Goal: Use online tool/utility: Utilize a website feature to perform a specific function

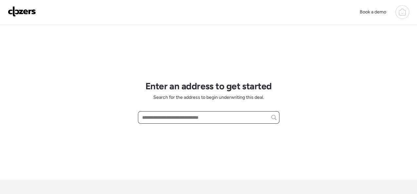
click at [178, 117] on input "text" at bounding box center [209, 117] width 136 height 9
paste input "**********"
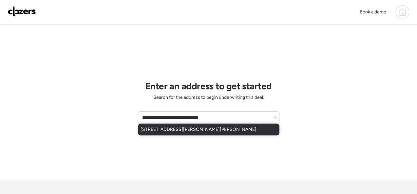
click at [185, 128] on span "[STREET_ADDRESS][PERSON_NAME][PERSON_NAME]" at bounding box center [199, 129] width 116 height 7
type input "**********"
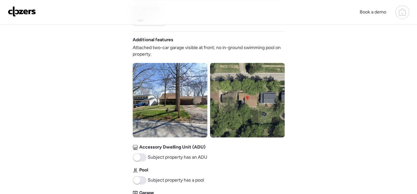
scroll to position [295, 0]
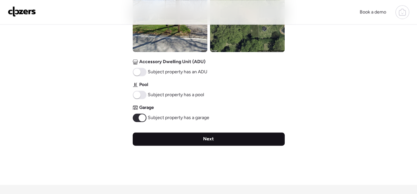
click at [213, 138] on span "Next" at bounding box center [208, 139] width 11 height 7
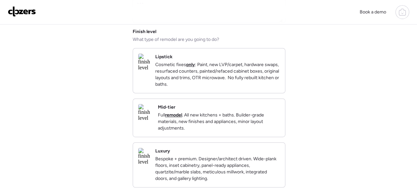
scroll to position [98, 0]
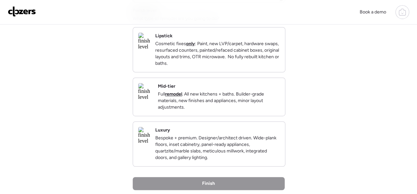
click at [233, 90] on div "Mid-tier Full remodel . All new kitchens + baths. Builder-grade materials, new …" at bounding box center [219, 97] width 122 height 28
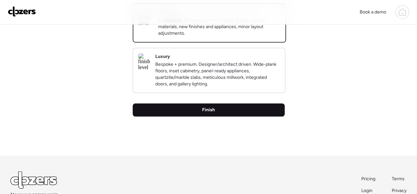
scroll to position [197, 0]
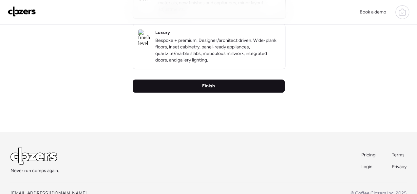
click at [211, 89] on span "Finish" at bounding box center [208, 86] width 13 height 7
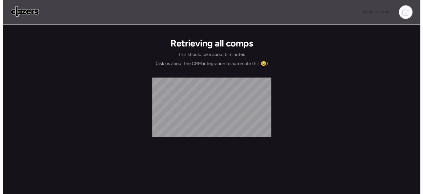
scroll to position [0, 0]
